Goal: Find specific page/section: Find specific page/section

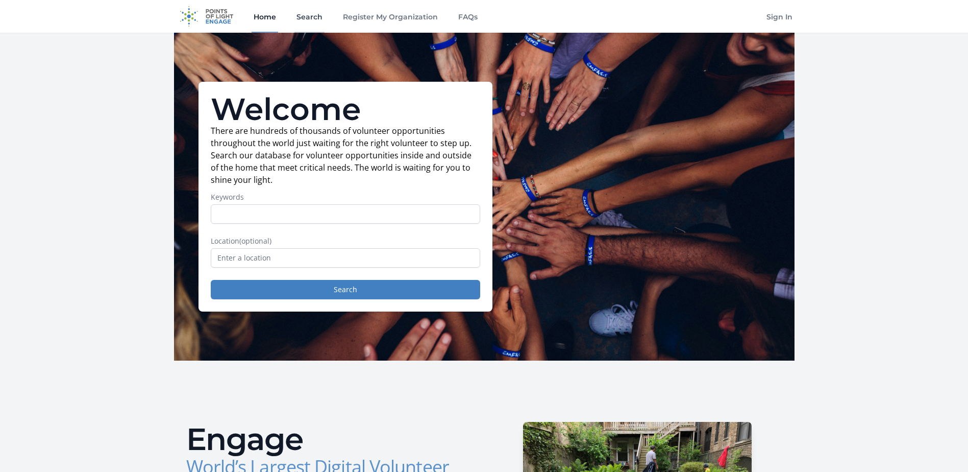
click at [318, 19] on link "Search" at bounding box center [310, 16] width 30 height 33
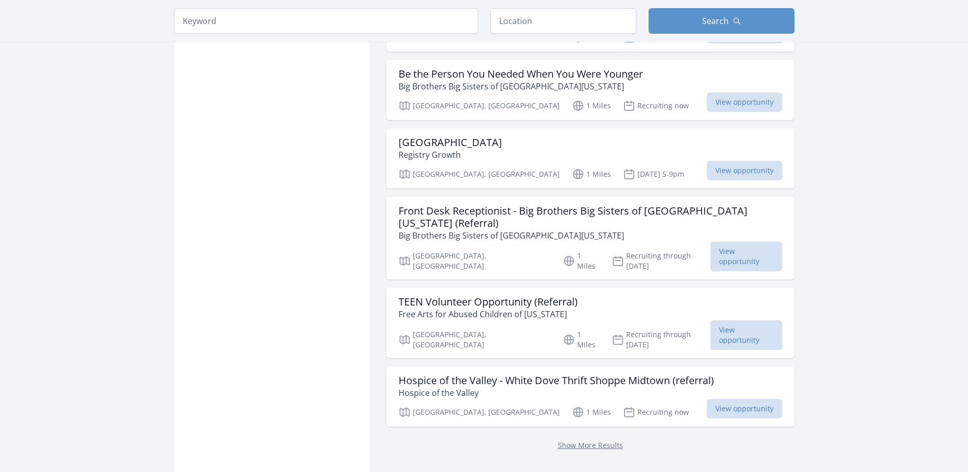
scroll to position [1174, 0]
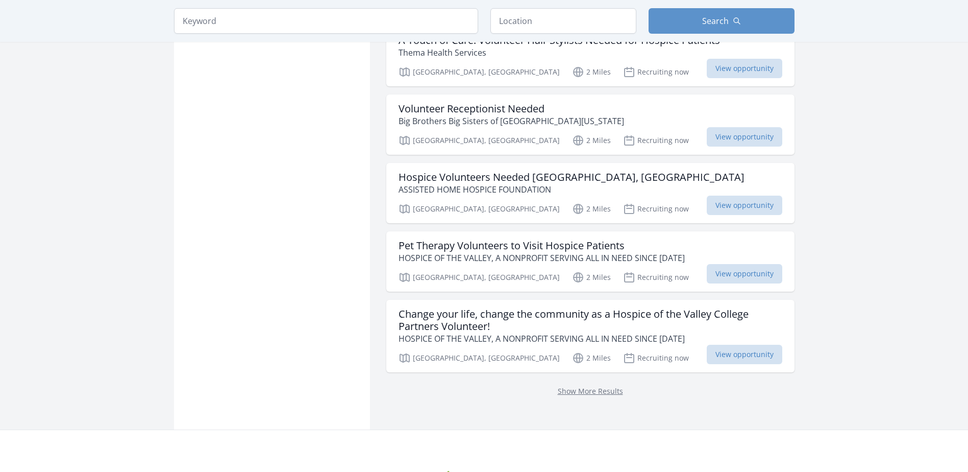
scroll to position [2699, 0]
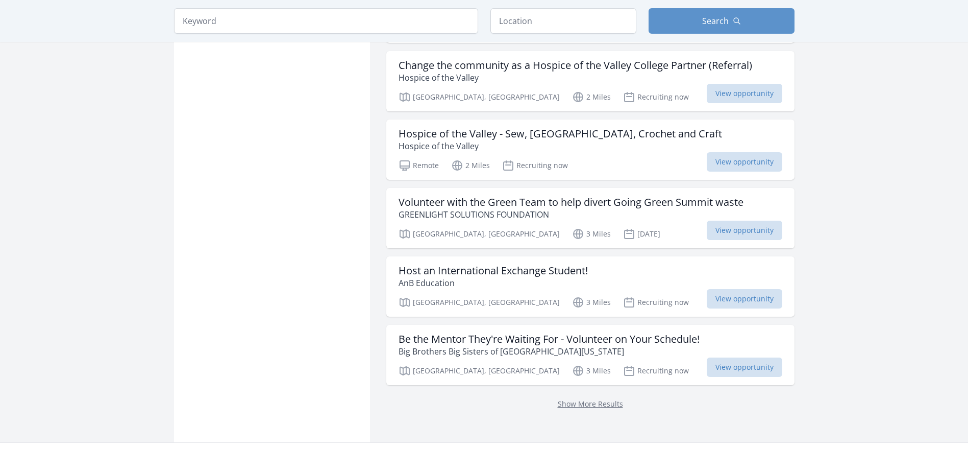
scroll to position [4077, 0]
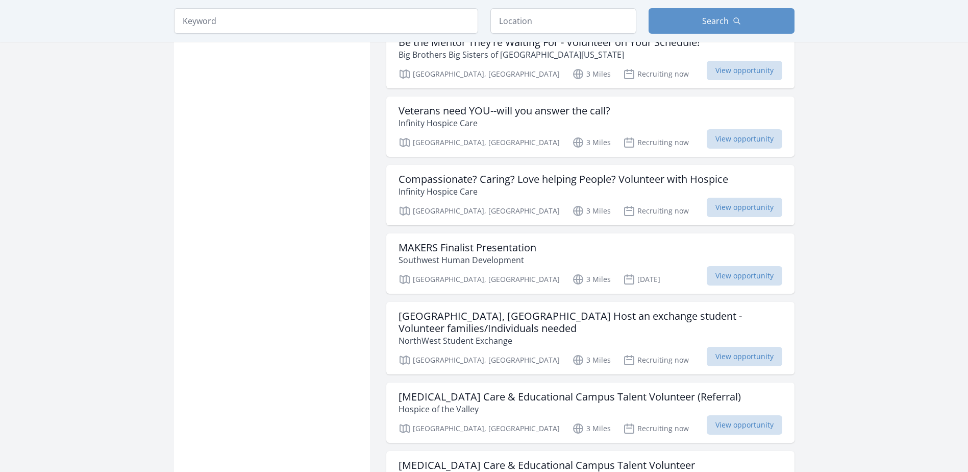
scroll to position [4383, 0]
